Goal: Task Accomplishment & Management: Manage account settings

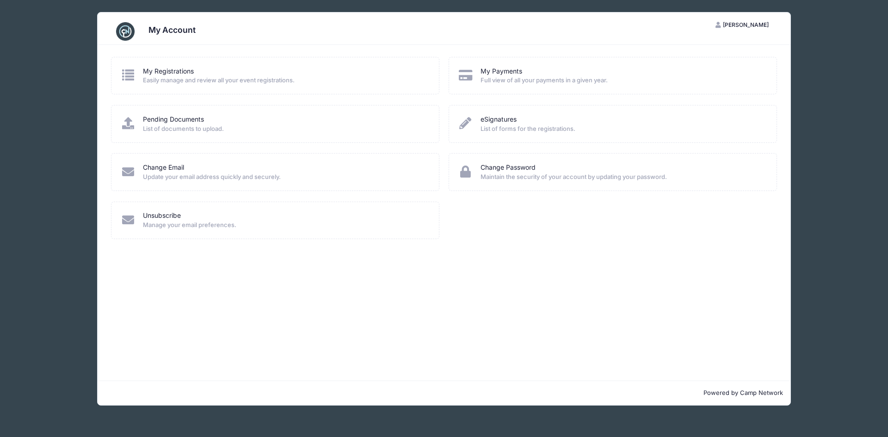
click at [622, 77] on span "Full view of all your payments in a given year." at bounding box center [622, 80] width 284 height 9
click at [499, 74] on link "My Payments" at bounding box center [501, 72] width 42 height 10
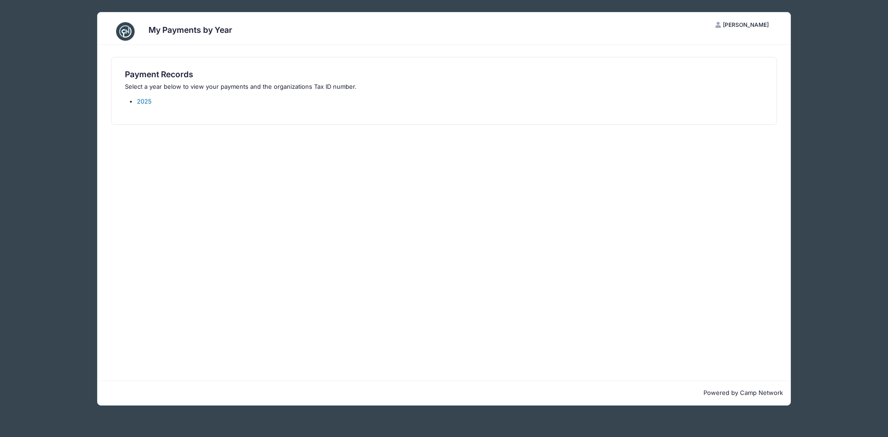
click at [146, 102] on link "2025" at bounding box center [144, 101] width 15 height 7
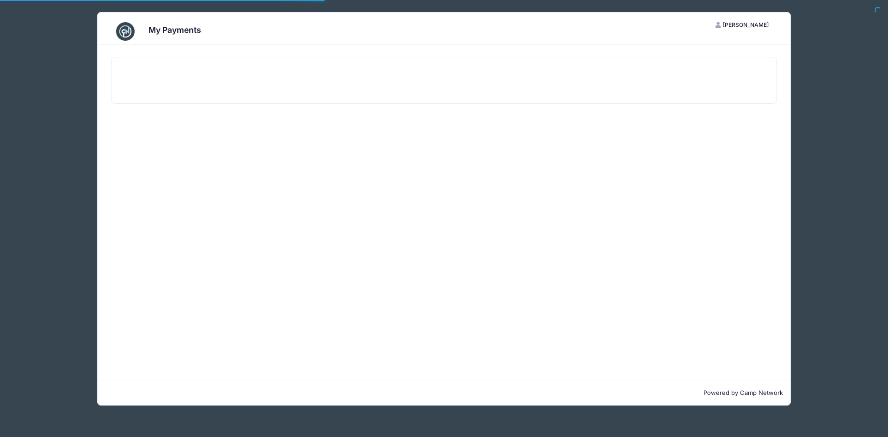
select select "10"
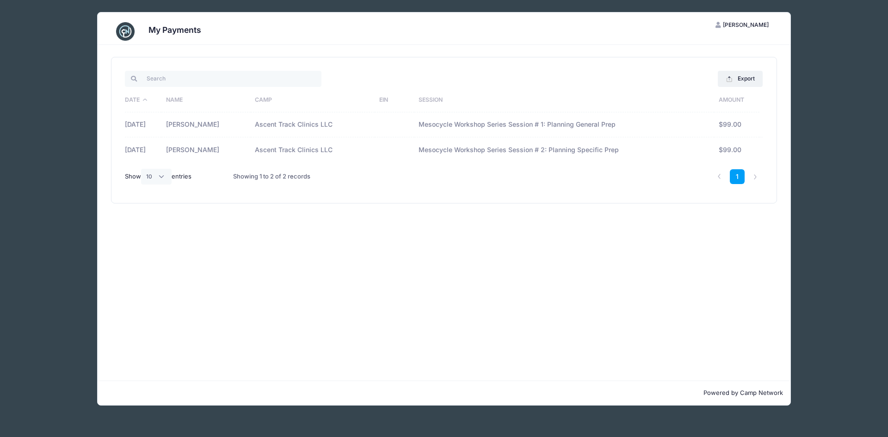
click at [133, 150] on td "10/05/2025" at bounding box center [143, 149] width 36 height 25
click at [199, 146] on td "[PERSON_NAME]" at bounding box center [205, 149] width 89 height 25
click at [279, 151] on td "Ascent Track Clinics LLC" at bounding box center [313, 149] width 124 height 25
click at [444, 149] on td "Mesocycle Workshop Series Session # 2: Planning Specific Prep" at bounding box center [564, 149] width 300 height 25
click at [755, 24] on span "[PERSON_NAME]" at bounding box center [746, 24] width 46 height 7
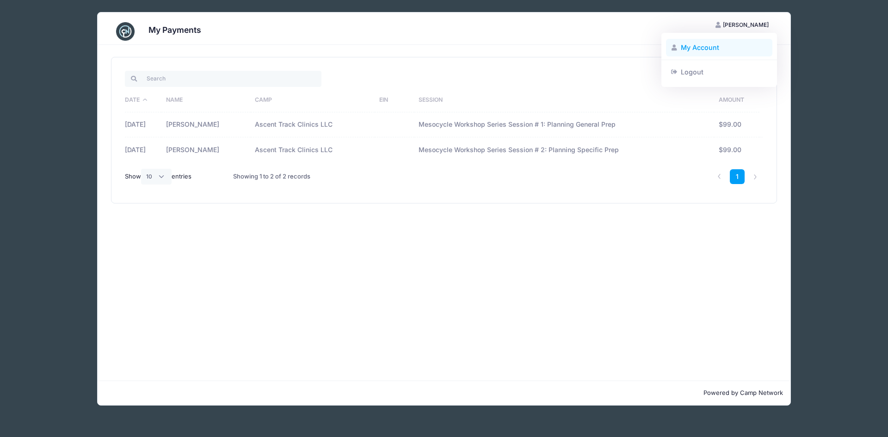
click at [719, 46] on link "My Account" at bounding box center [719, 48] width 107 height 18
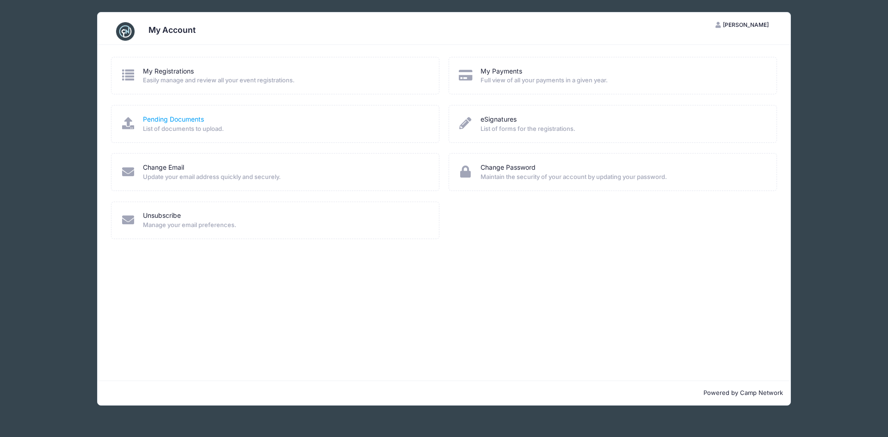
click at [171, 118] on link "Pending Documents" at bounding box center [173, 120] width 61 height 10
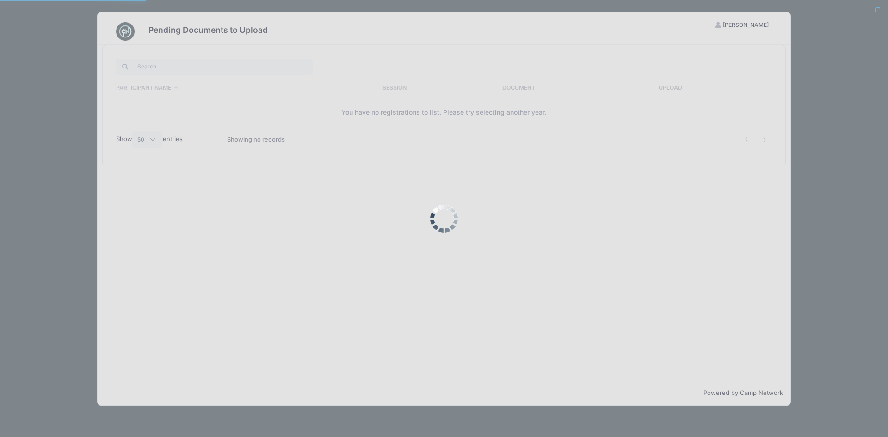
select select "50"
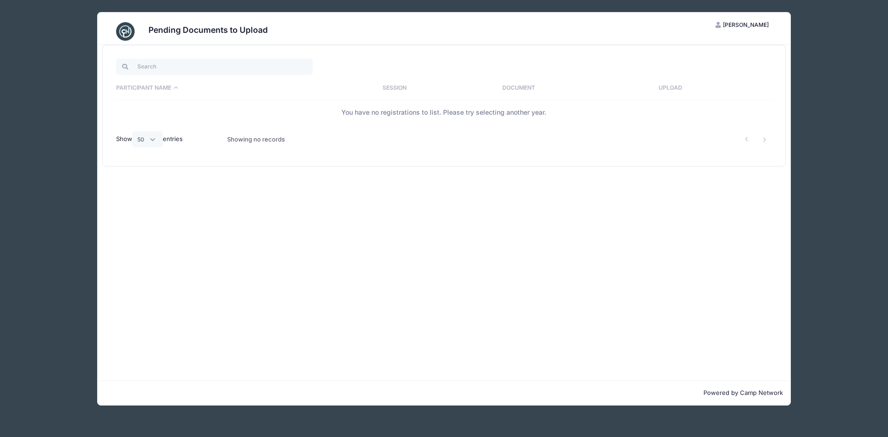
click at [759, 26] on span "[PERSON_NAME]" at bounding box center [746, 24] width 46 height 7
click at [709, 49] on link "My Account" at bounding box center [719, 48] width 107 height 18
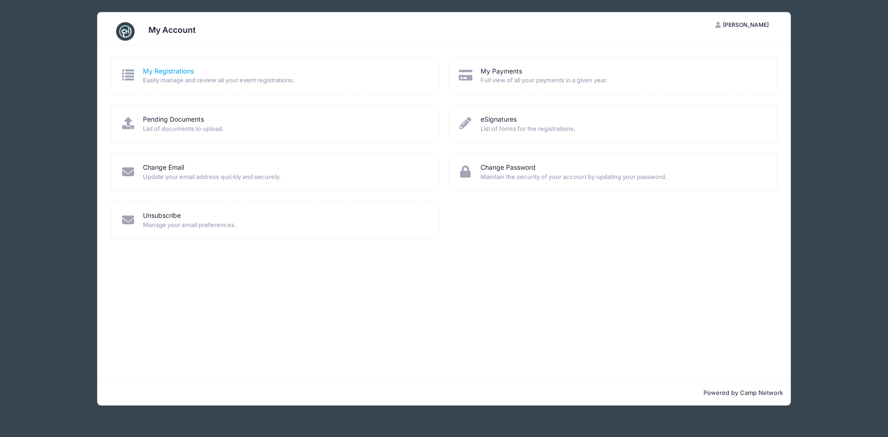
click at [173, 71] on link "My Registrations" at bounding box center [168, 72] width 51 height 10
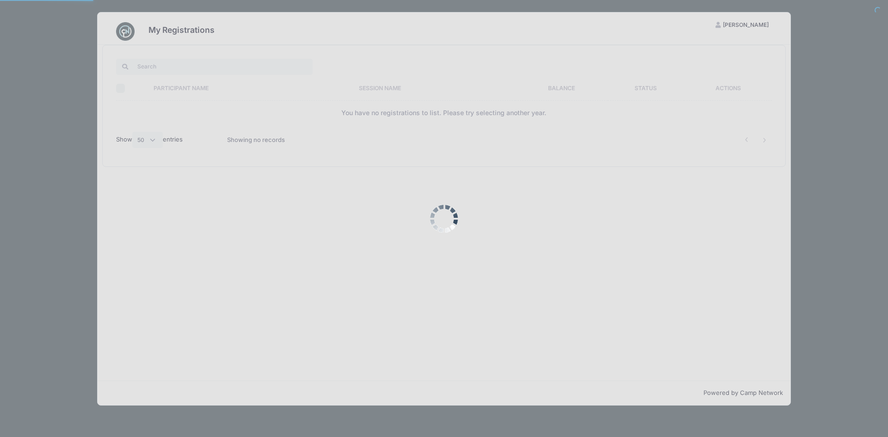
select select "50"
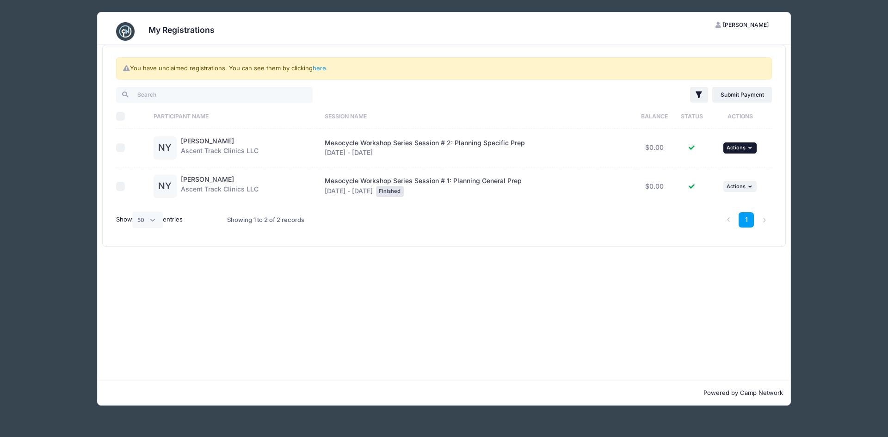
click at [753, 148] on icon "button" at bounding box center [751, 147] width 6 height 5
click at [717, 165] on link "View Registration" at bounding box center [711, 169] width 84 height 18
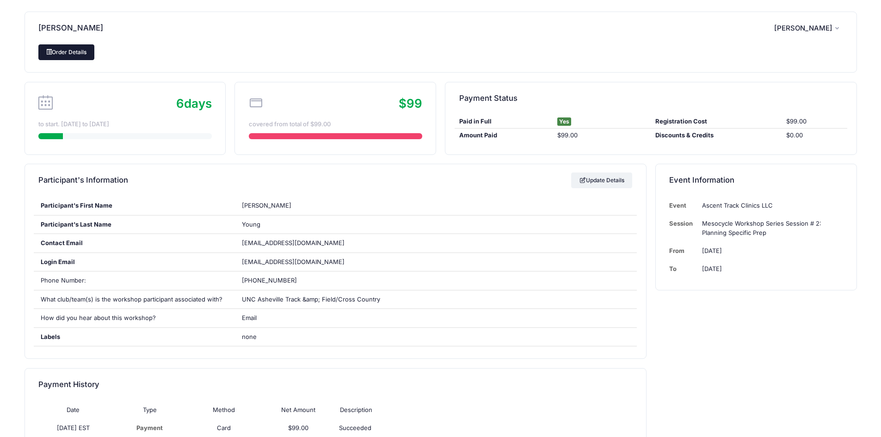
click at [82, 53] on link "Order Details" at bounding box center [66, 52] width 56 height 16
click at [831, 28] on span "[PERSON_NAME]" at bounding box center [803, 28] width 58 height 8
click at [765, 74] on link "Logout" at bounding box center [785, 78] width 107 height 18
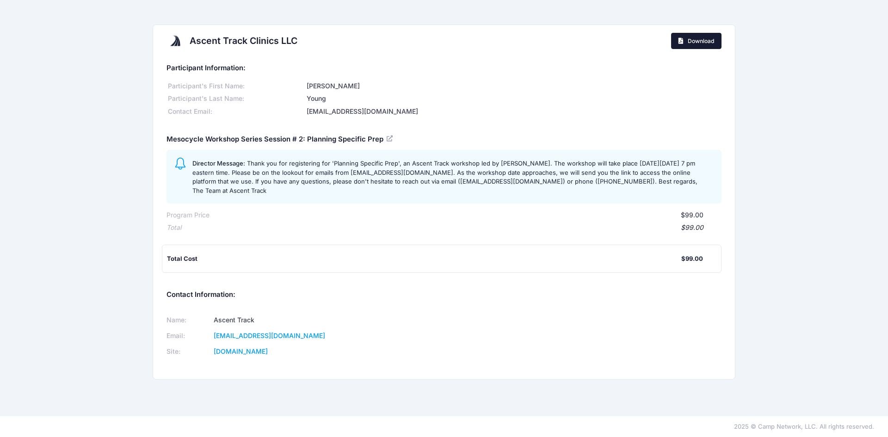
click at [689, 43] on span "Download" at bounding box center [701, 40] width 26 height 7
